Goal: Register for event/course

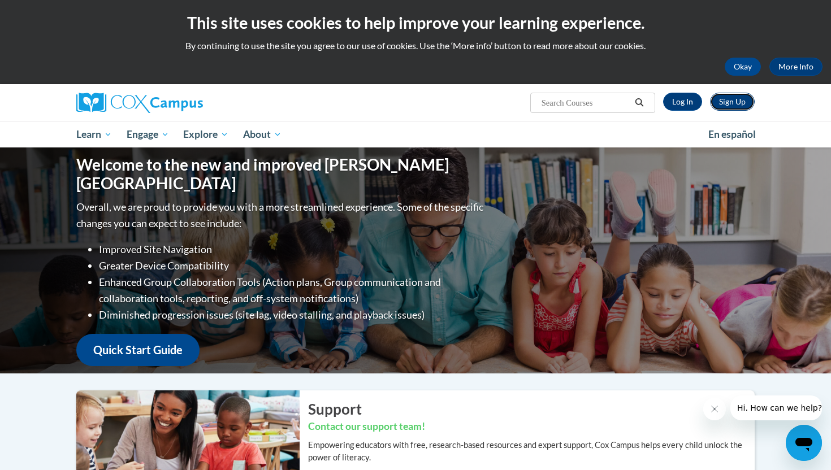
click at [732, 105] on link "Sign Up" at bounding box center [732, 102] width 45 height 18
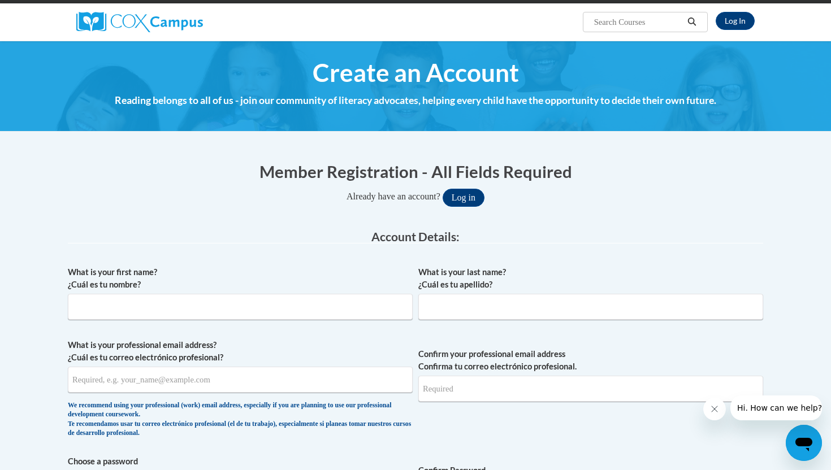
scroll to position [90, 0]
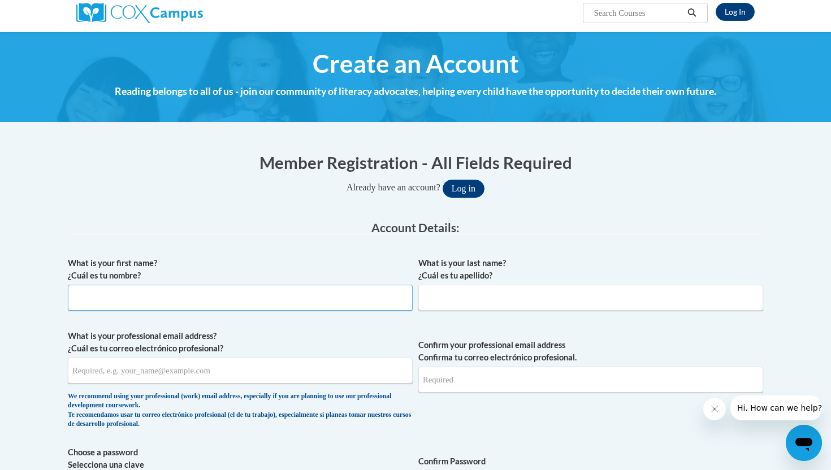
click at [261, 303] on input "What is your first name? ¿Cuál es tu nombre?" at bounding box center [240, 298] width 345 height 26
type input "Tangela"
type input "Wallace"
type input "tanwall72@gmail.com"
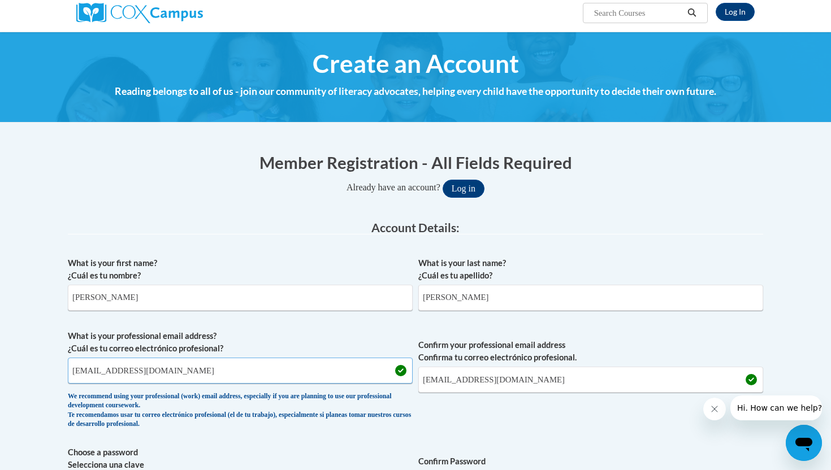
click at [197, 370] on input "tanwall72@gmail.com" at bounding box center [240, 371] width 345 height 26
type input "t"
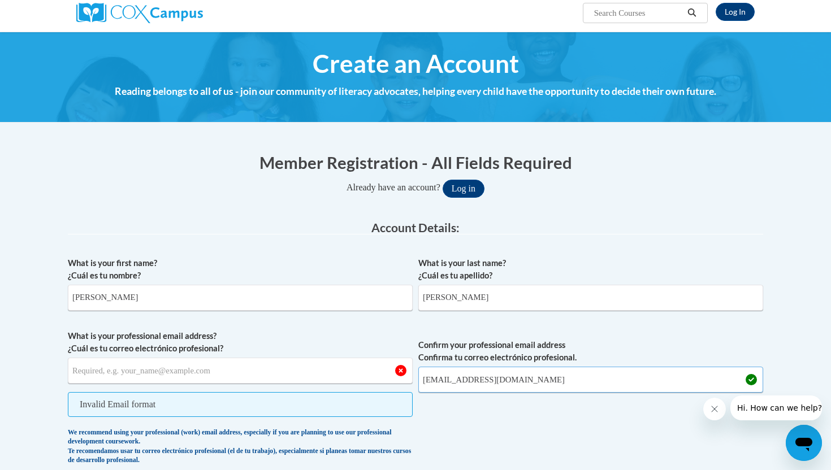
click at [520, 378] on input "tanwall72@gmail.com" at bounding box center [590, 380] width 345 height 26
type input "t"
click at [210, 362] on input "What is your professional email address? ¿Cuál es tu correo electrónico profesi…" at bounding box center [240, 371] width 345 height 26
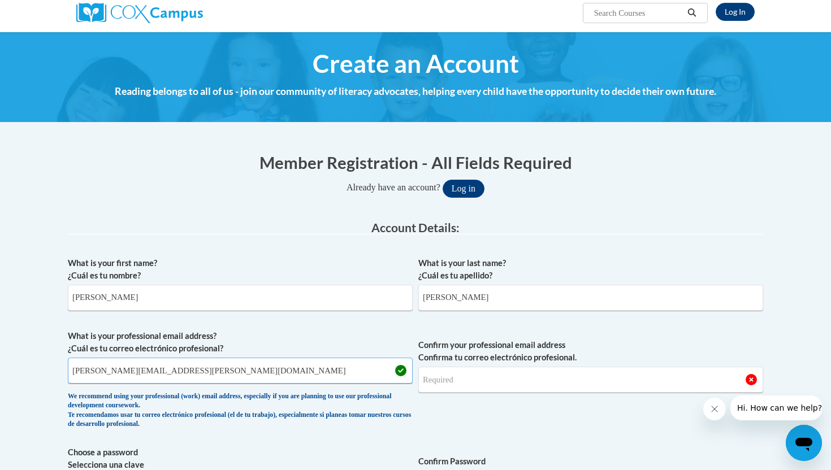
type input "tangela.wallace@k12.dc.gov"
click at [452, 379] on input "Confirm your professional email address Confirma tu correo electrónico profesio…" at bounding box center [590, 380] width 345 height 26
type input "tangela.wallace@k12.dc.gov"
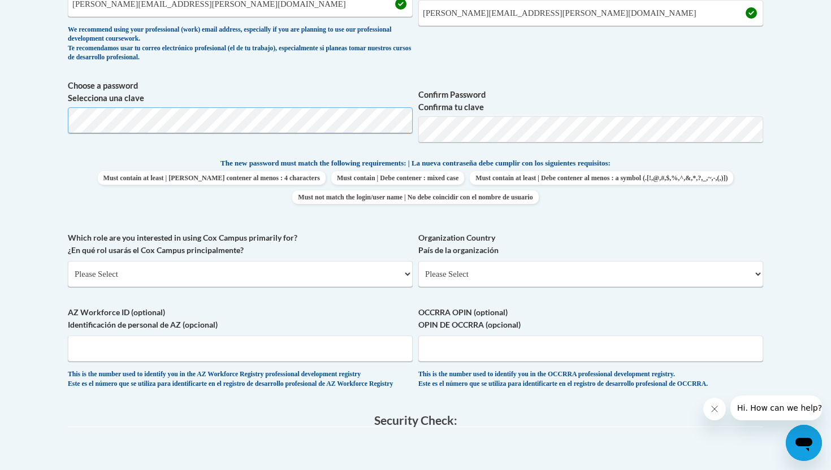
scroll to position [460, 0]
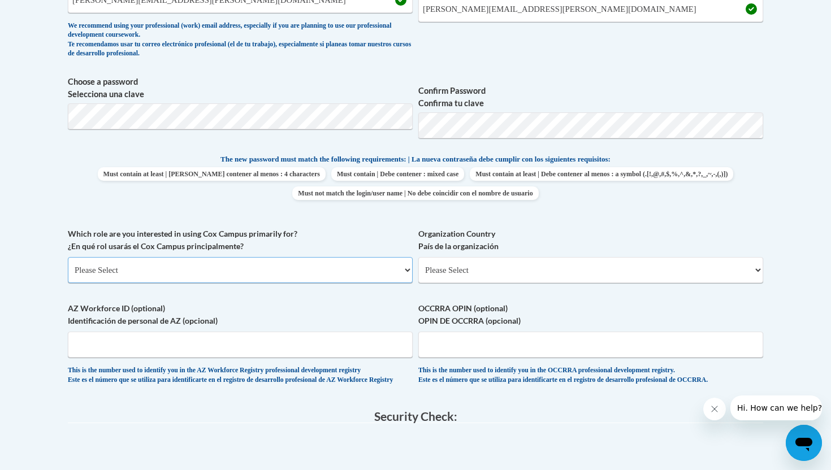
click at [276, 271] on select "Please Select College/University | Colegio/Universidad Community/Nonprofit Part…" at bounding box center [240, 270] width 345 height 26
select select "5a18ea06-2b54-4451-96f2-d152daf9eac5"
click at [68, 257] on select "Please Select College/University | Colegio/Universidad Community/Nonprofit Part…" at bounding box center [240, 270] width 345 height 26
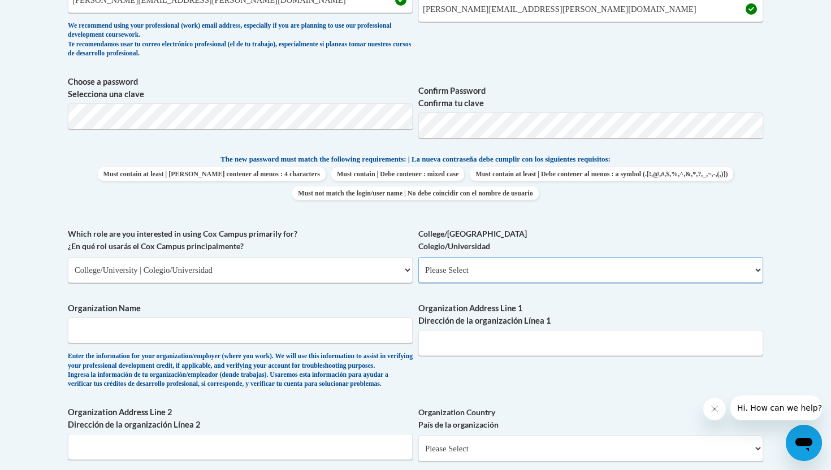
click at [450, 270] on select "Please Select College/University Staff | Empleado universitario College/Univers…" at bounding box center [590, 270] width 345 height 26
select select "99b32b07-cffc-426c-8bf6-0cd77760d84b"
click at [418, 257] on select "Please Select College/University Staff | Empleado universitario College/Univers…" at bounding box center [590, 270] width 345 height 26
click at [258, 330] on input "Organization Name" at bounding box center [240, 331] width 345 height 26
type input "Clark Atlanta University"
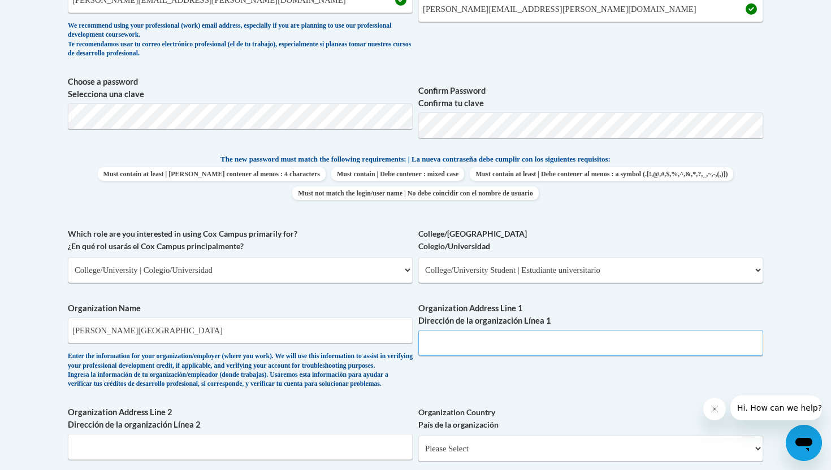
click at [431, 353] on input "Organization Address Line 1 Dirección de la organización Línea 1" at bounding box center [590, 343] width 345 height 26
click at [442, 343] on input "Organization Address Line 1 Dirección de la organización Línea 1" at bounding box center [590, 343] width 345 height 26
click at [425, 302] on label "Organization Address Line 1 Dirección de la organización Línea 1" at bounding box center [590, 314] width 345 height 25
click at [425, 330] on input "Organization Address Line 1 Dirección de la organización Línea 1" at bounding box center [590, 343] width 345 height 26
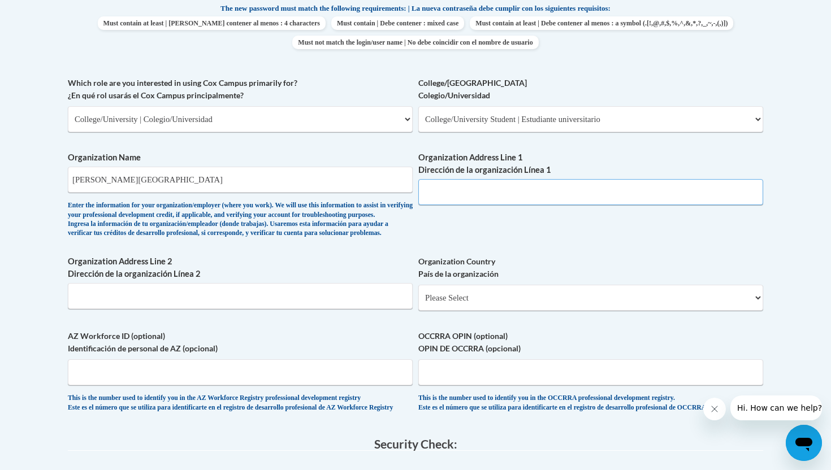
scroll to position [616, 0]
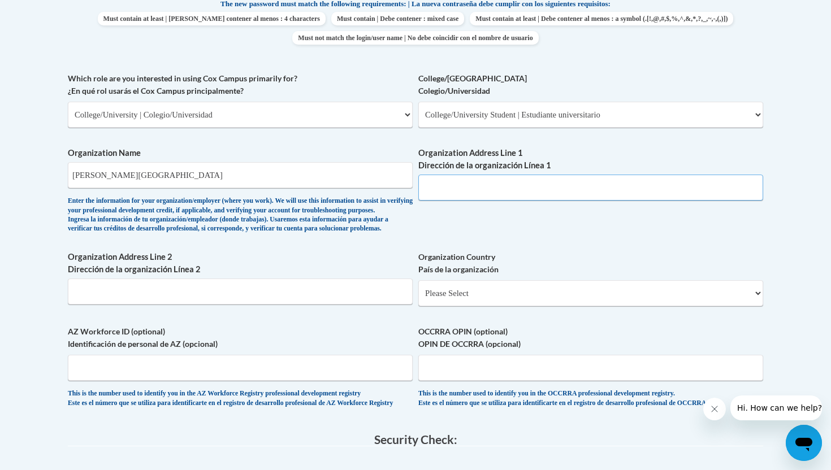
paste input "223 James P Brawley Dr SW"
type input "223 James P Brawley Dr SW"
click at [464, 306] on select "Please Select United States | Estados Unidos Outside of the United States | Fue…" at bounding box center [590, 293] width 345 height 26
select select "ad49bcad-a171-4b2e-b99c-48b446064914"
click at [418, 298] on select "Please Select United States | Estados Unidos Outside of the United States | Fue…" at bounding box center [590, 293] width 345 height 26
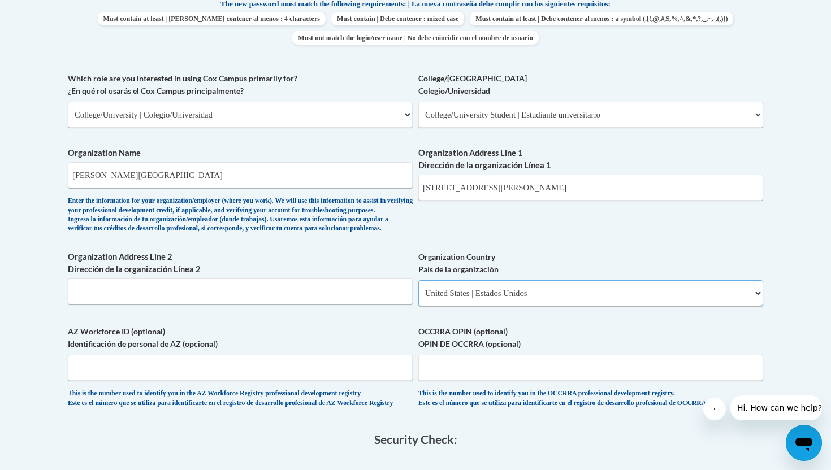
select select
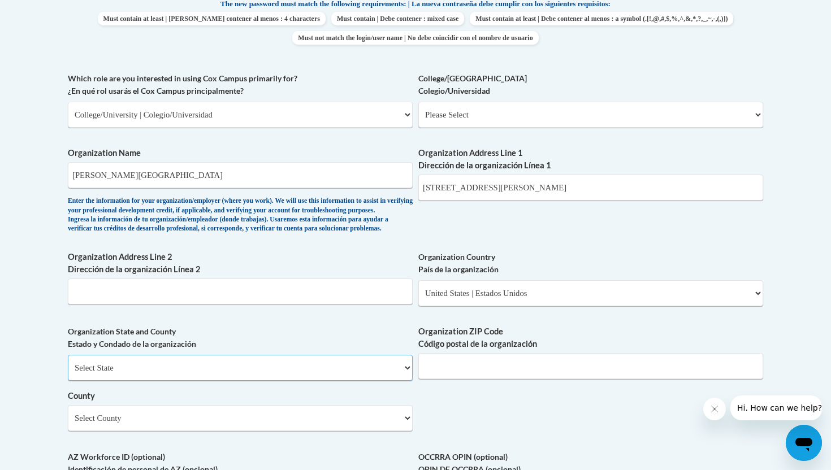
click at [262, 381] on select "Select State Alabama Alaska Arizona Arkansas California Colorado Connecticut De…" at bounding box center [240, 368] width 345 height 26
select select "Georgia"
click at [68, 373] on select "Select State Alabama Alaska Arizona Arkansas California Colorado Connecticut De…" at bounding box center [240, 368] width 345 height 26
click at [438, 379] on input "Organization ZIP Code Código postal de la organización" at bounding box center [590, 366] width 345 height 26
paste input "30314"
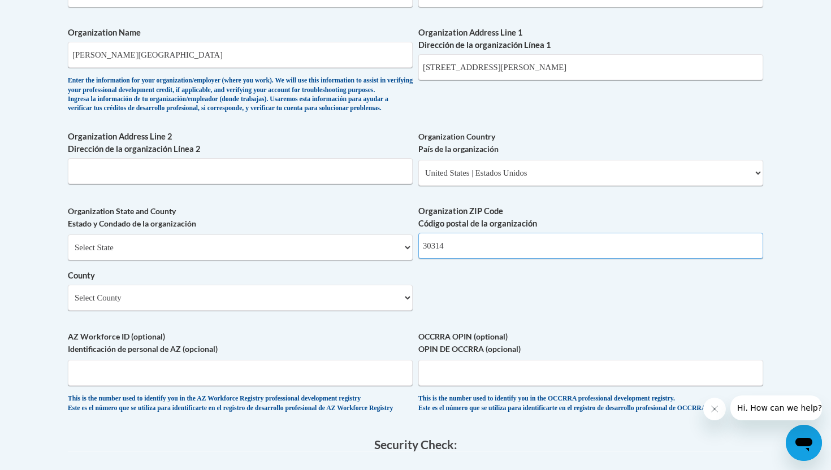
scroll to position [746, 0]
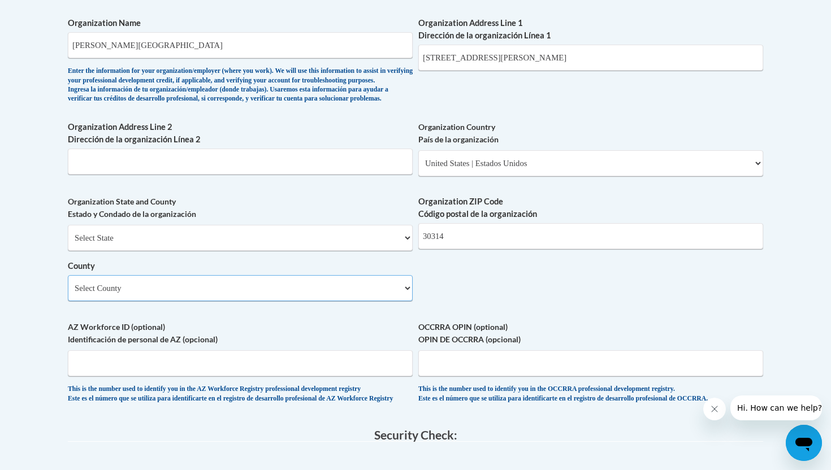
click at [385, 301] on select "Select County Appling Atkinson Bacon Baker Baldwin Banks Barrow Bartow Ben Hill…" at bounding box center [240, 288] width 345 height 26
click at [68, 294] on select "Select County Appling Atkinson Bacon Baker Baldwin Banks Barrow Bartow Ben Hill…" at bounding box center [240, 288] width 345 height 26
click at [385, 301] on select "Select County Appling Atkinson Bacon Baker Baldwin Banks Barrow Bartow Ben Hill…" at bounding box center [240, 288] width 345 height 26
click at [406, 301] on select "Select County Appling Atkinson Bacon Baker Baldwin Banks Barrow Bartow Ben Hill…" at bounding box center [240, 288] width 345 height 26
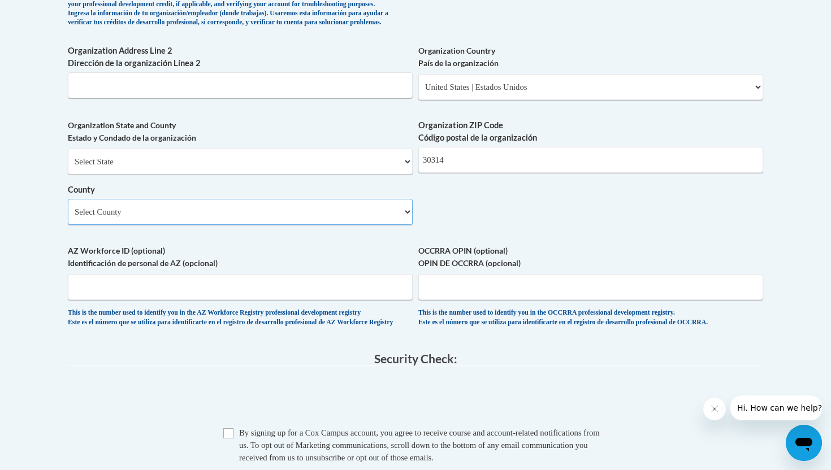
scroll to position [827, 0]
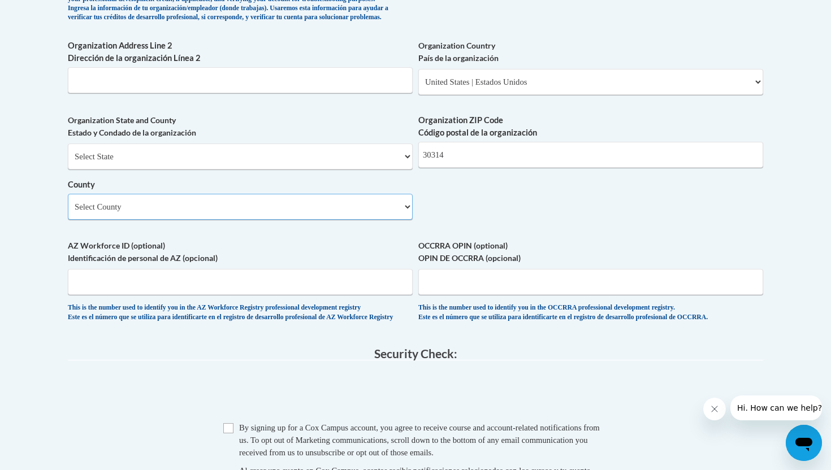
click at [399, 220] on select "Select County Appling Atkinson Bacon Baker Baldwin Banks Barrow Bartow Ben Hill…" at bounding box center [240, 207] width 345 height 26
click at [493, 168] on input "30314" at bounding box center [590, 155] width 345 height 26
type input "3"
click at [406, 220] on select "Select County Appling Atkinson Bacon Baker Baldwin Banks Barrow Bartow Ben Hill…" at bounding box center [240, 207] width 345 height 26
click at [484, 168] on input "Organization ZIP Code Código postal de la organización" at bounding box center [590, 155] width 345 height 26
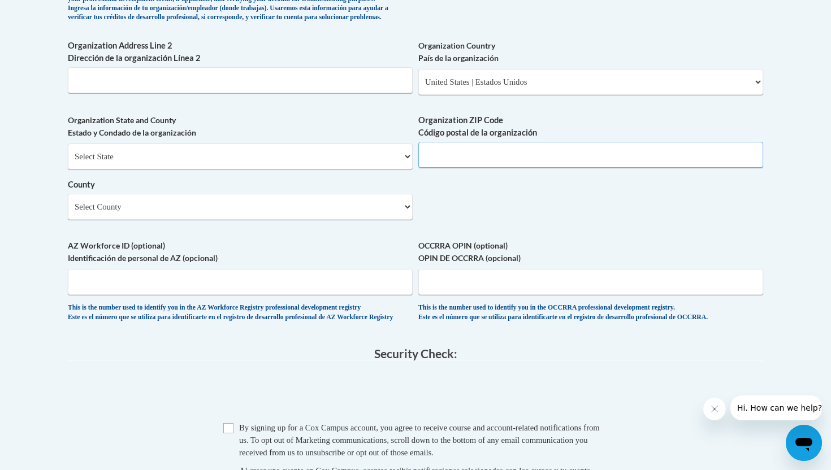
paste input "30314"
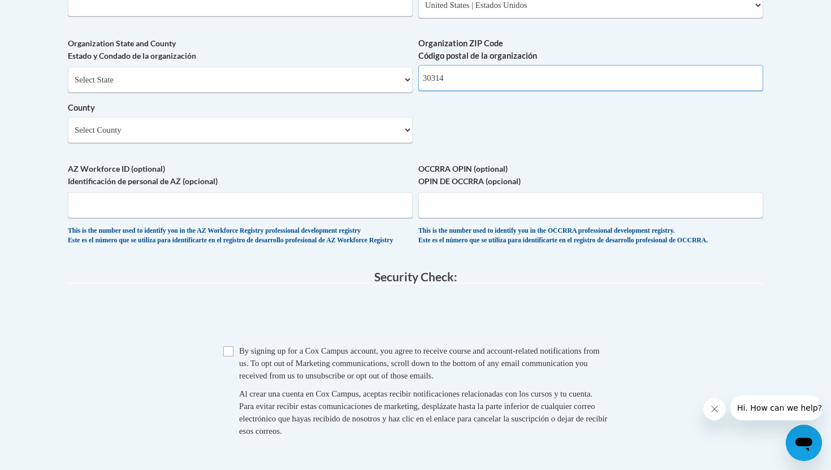
scroll to position [1007, 0]
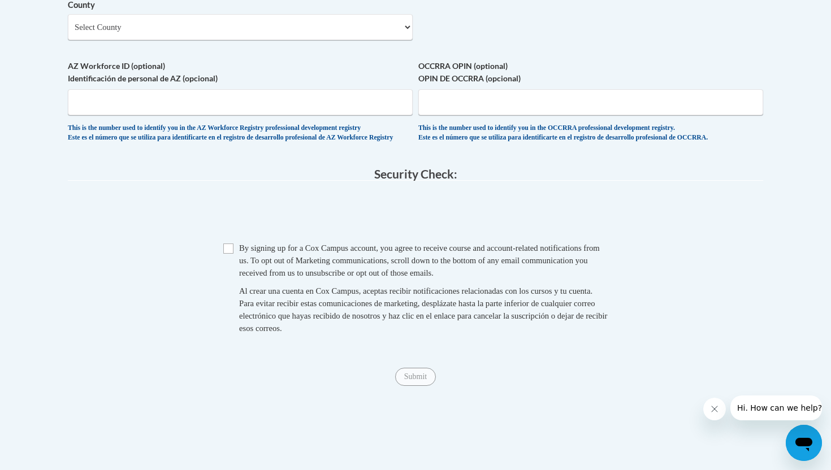
type input "30314"
click at [227, 254] on input "Checkbox" at bounding box center [228, 249] width 10 height 10
checkbox input "true"
click at [413, 386] on input "Submit" at bounding box center [415, 377] width 41 height 18
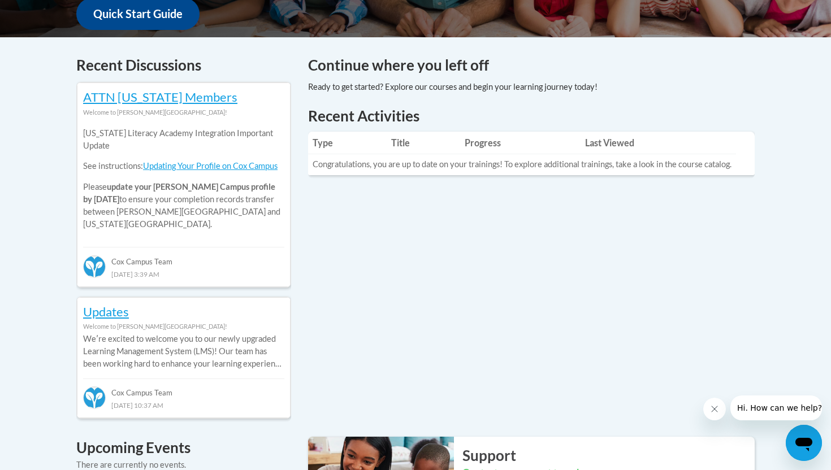
scroll to position [445, 0]
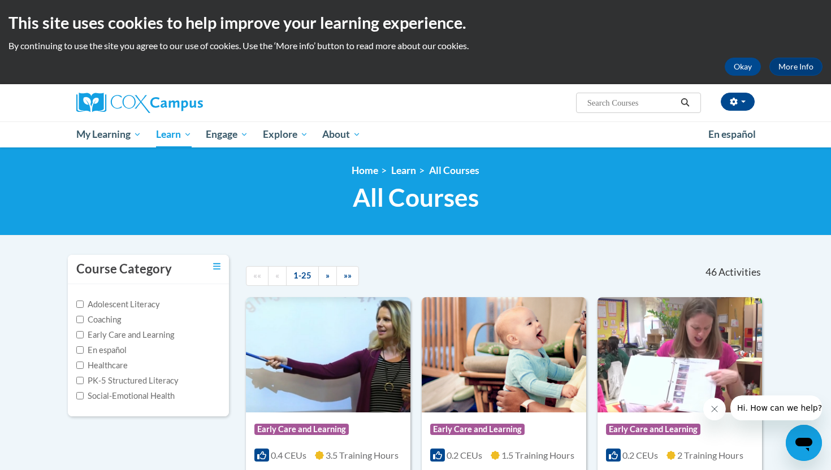
click at [598, 103] on input "Search..." at bounding box center [631, 103] width 90 height 14
paste input "Systematic and Explicit Phonics Instruction"
type input "Systematic and Explicit Phonics Instruction"
click at [601, 103] on input "Search..." at bounding box center [631, 103] width 90 height 14
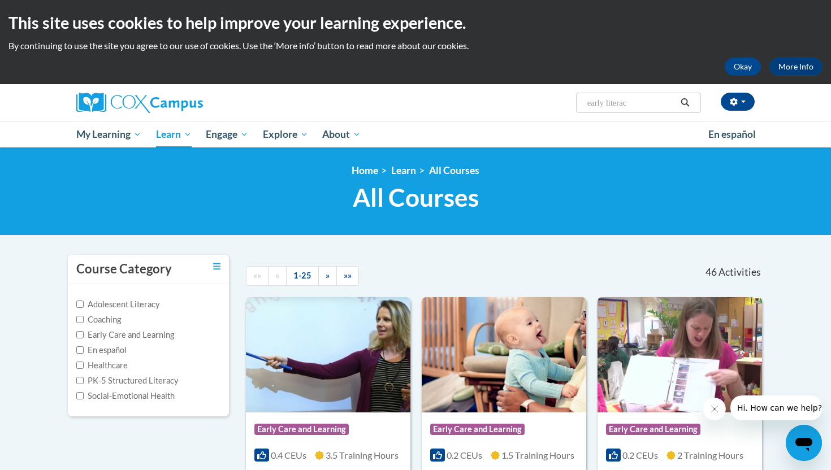
type input "early literacy"
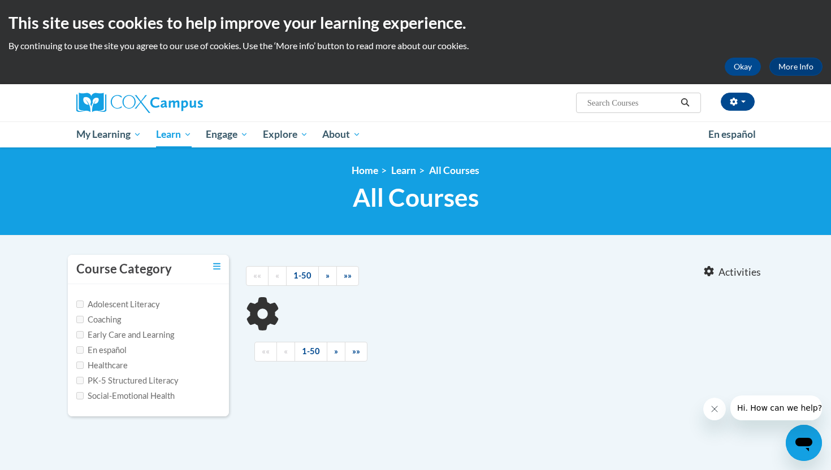
type input "early literacy"
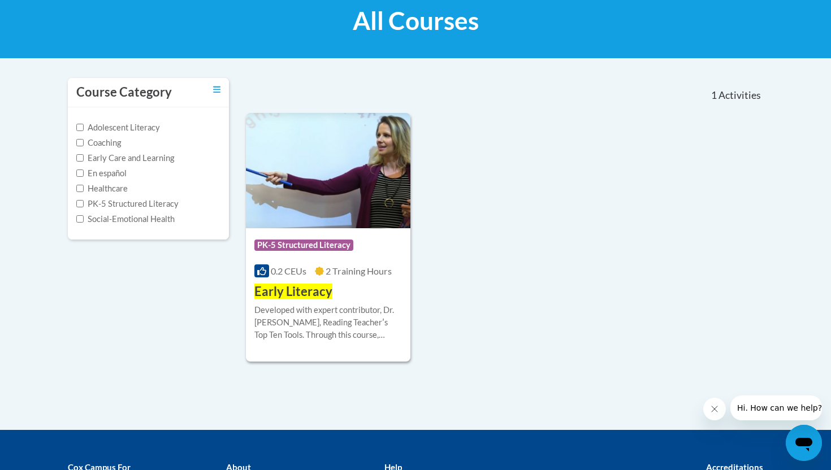
scroll to position [180, 0]
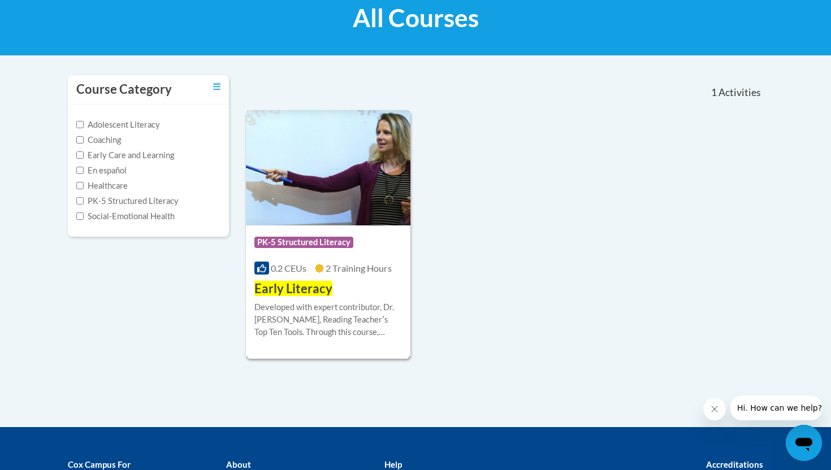
click at [302, 290] on span "Early Literacy" at bounding box center [293, 288] width 78 height 15
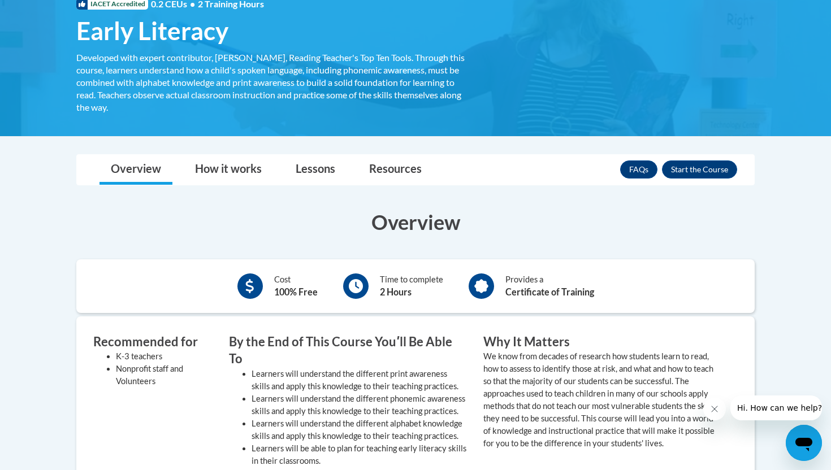
scroll to position [184, 0]
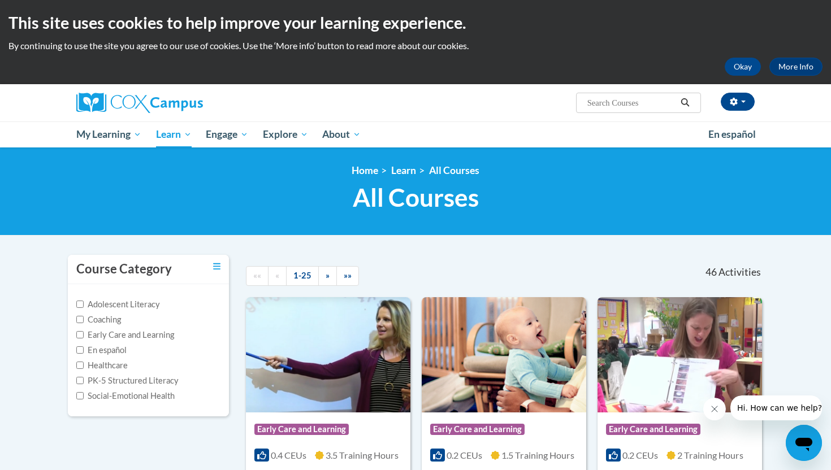
click at [591, 101] on input "Search..." at bounding box center [631, 103] width 90 height 14
paste input "Oral Language Development Is The Foundation of Literacy"
type input "Oral Language Development Is The Foundation of Literacy"
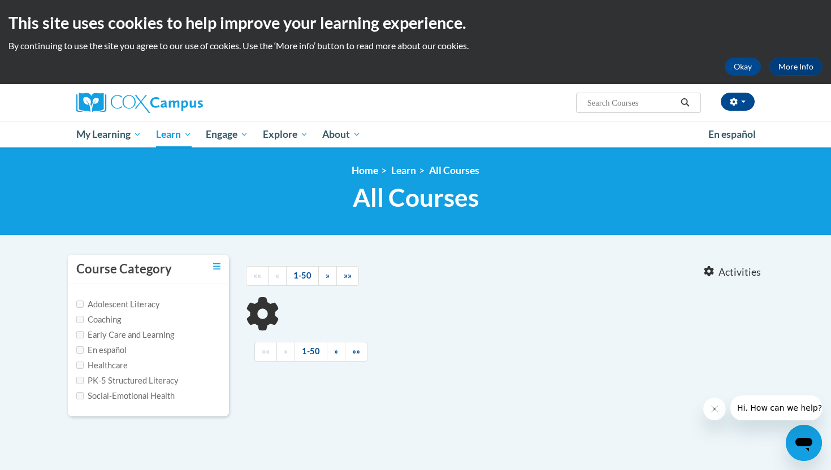
type input "Systematic and Explicit Phonics Instruction"
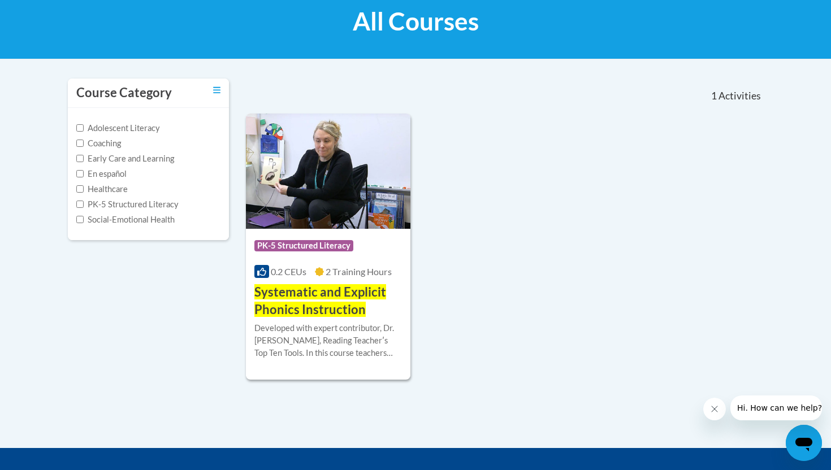
scroll to position [180, 0]
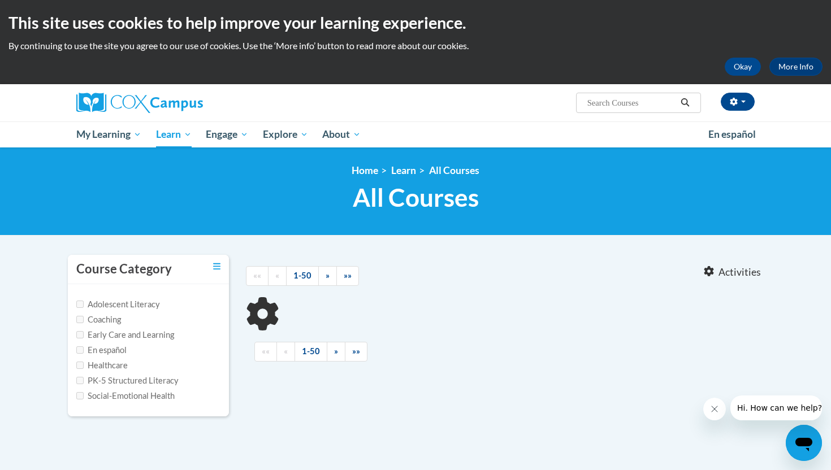
type input "Oral Language Development Is The Foundation of Literacy"
click at [663, 105] on input "Oral Language Development Is The Foundation of Literacy" at bounding box center [631, 103] width 90 height 14
click at [645, 105] on input "Oral Language Development Is The Foundation of Literacy" at bounding box center [631, 103] width 90 height 14
